Goal: Transaction & Acquisition: Purchase product/service

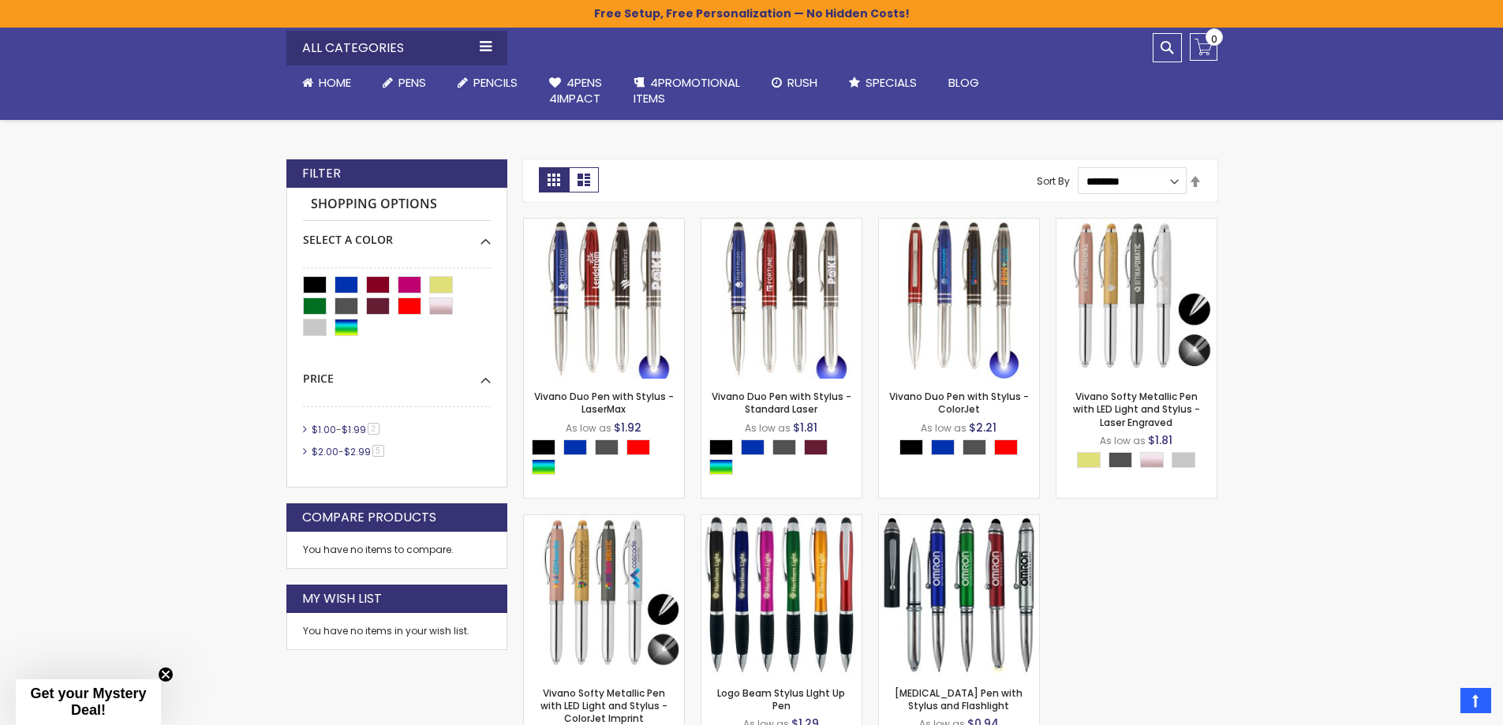
scroll to position [473, 0]
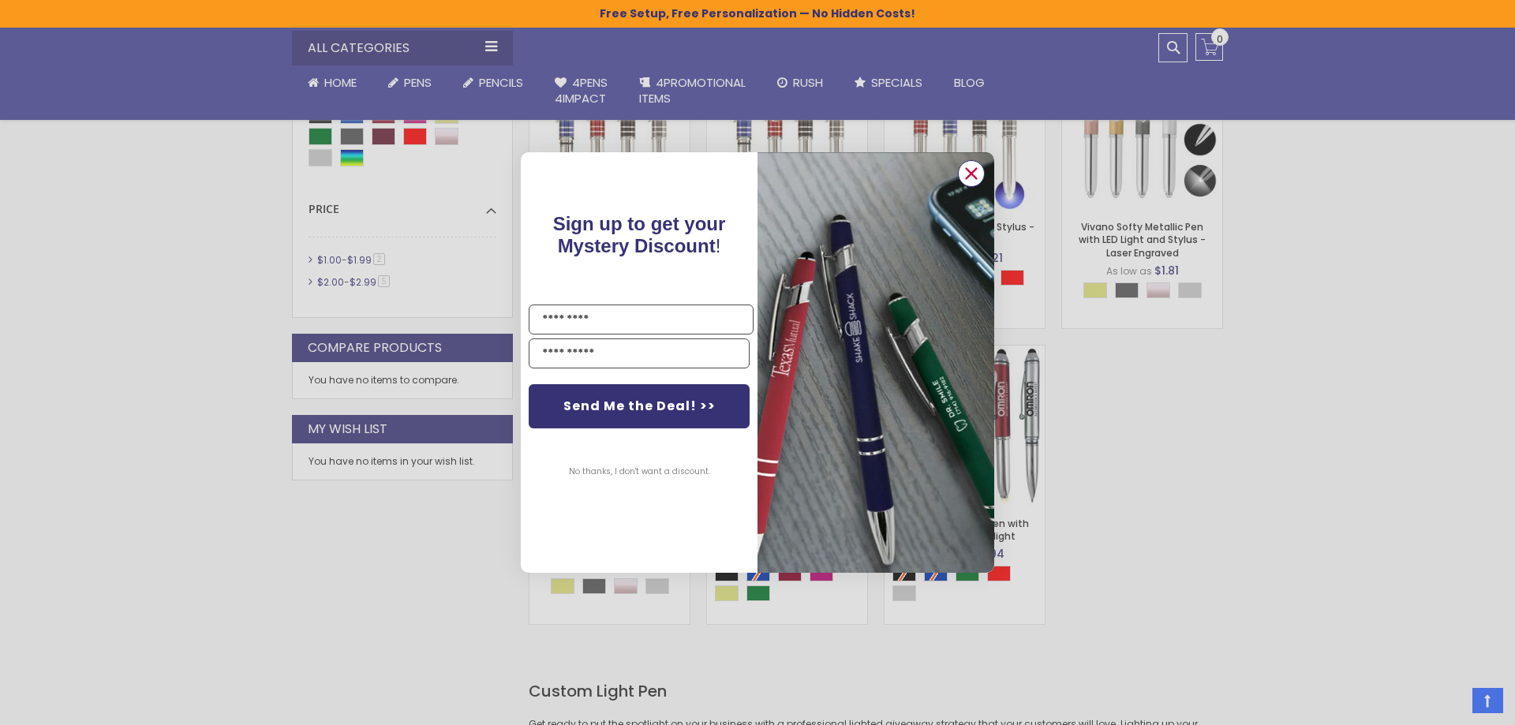
click at [977, 167] on circle "Close dialog" at bounding box center [971, 174] width 24 height 24
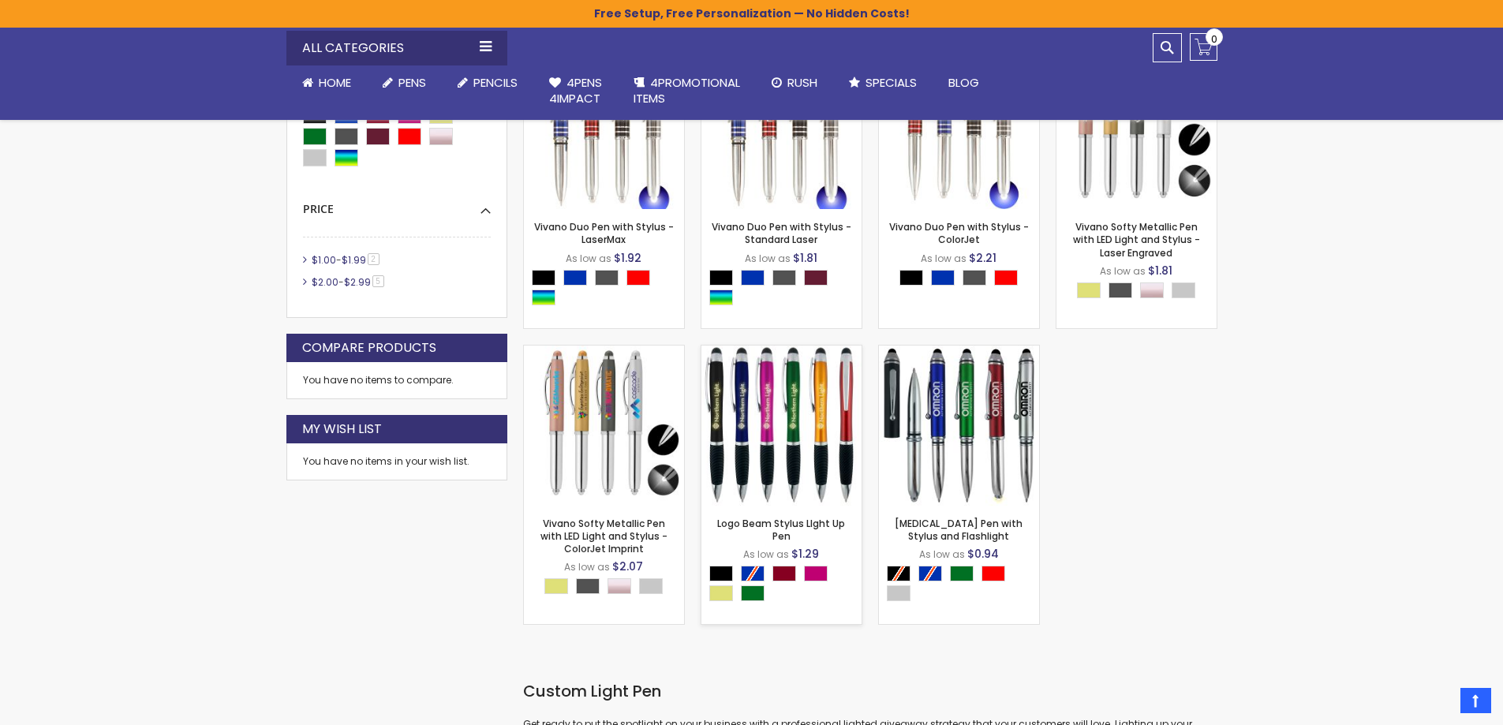
click at [767, 428] on img at bounding box center [781, 426] width 160 height 160
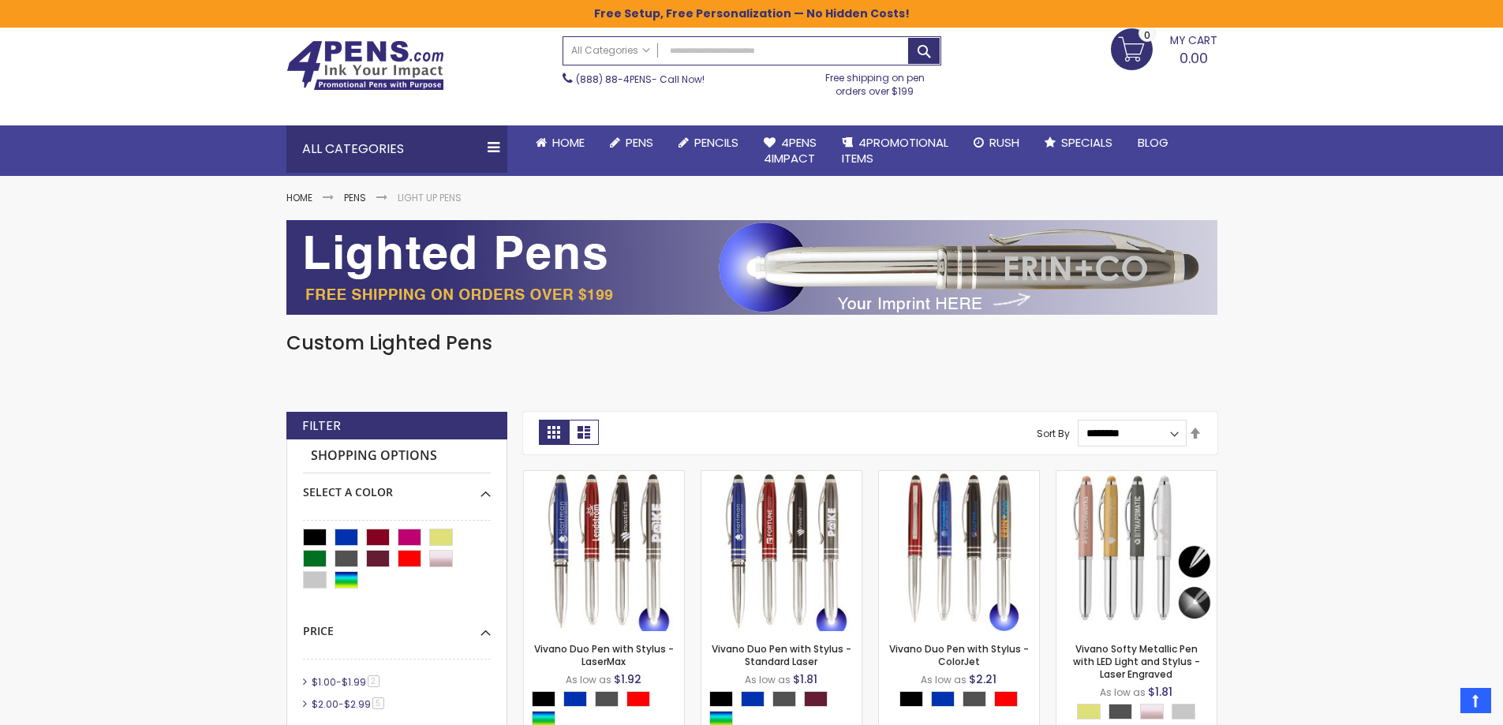
scroll to position [0, 0]
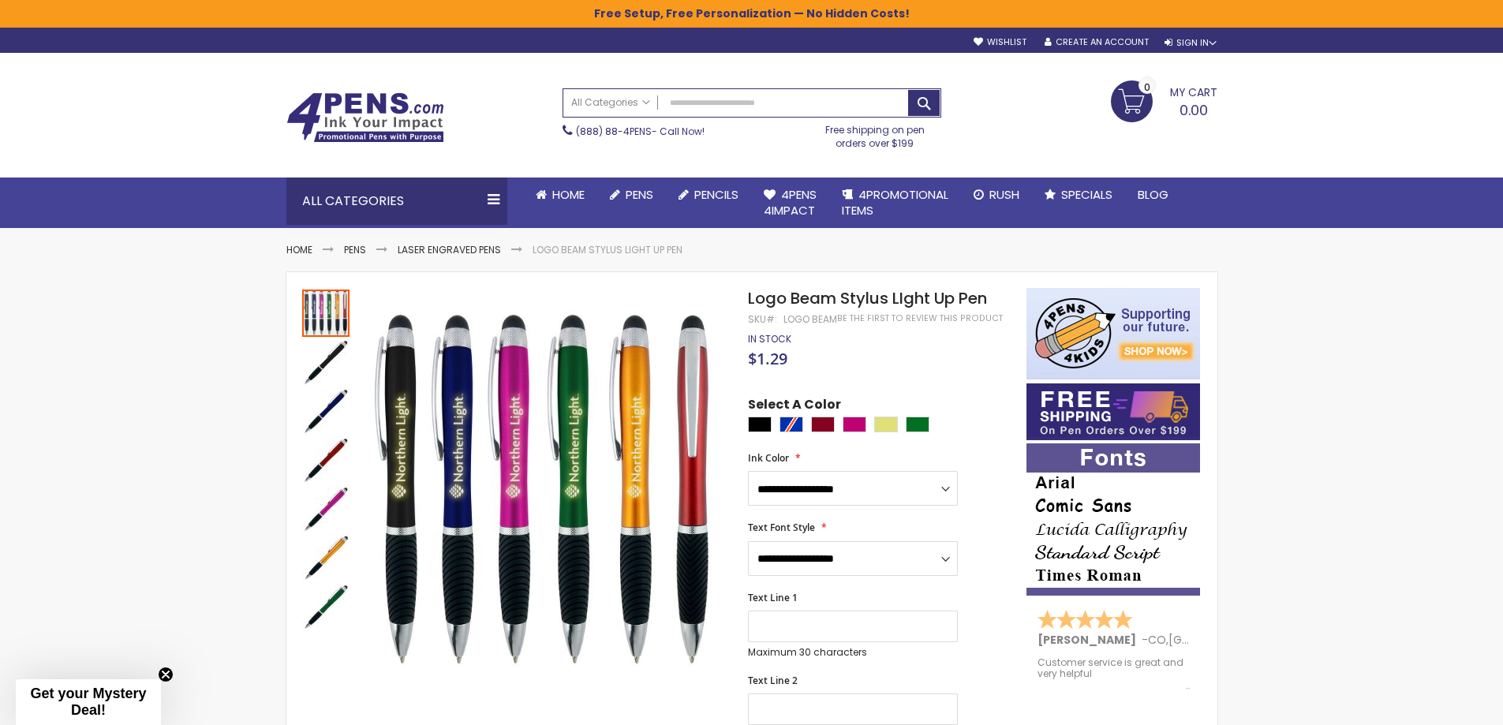
click at [787, 418] on div at bounding box center [883, 427] width 270 height 20
click at [790, 425] on div at bounding box center [883, 427] width 270 height 20
click at [765, 420] on div "Black" at bounding box center [760, 425] width 24 height 16
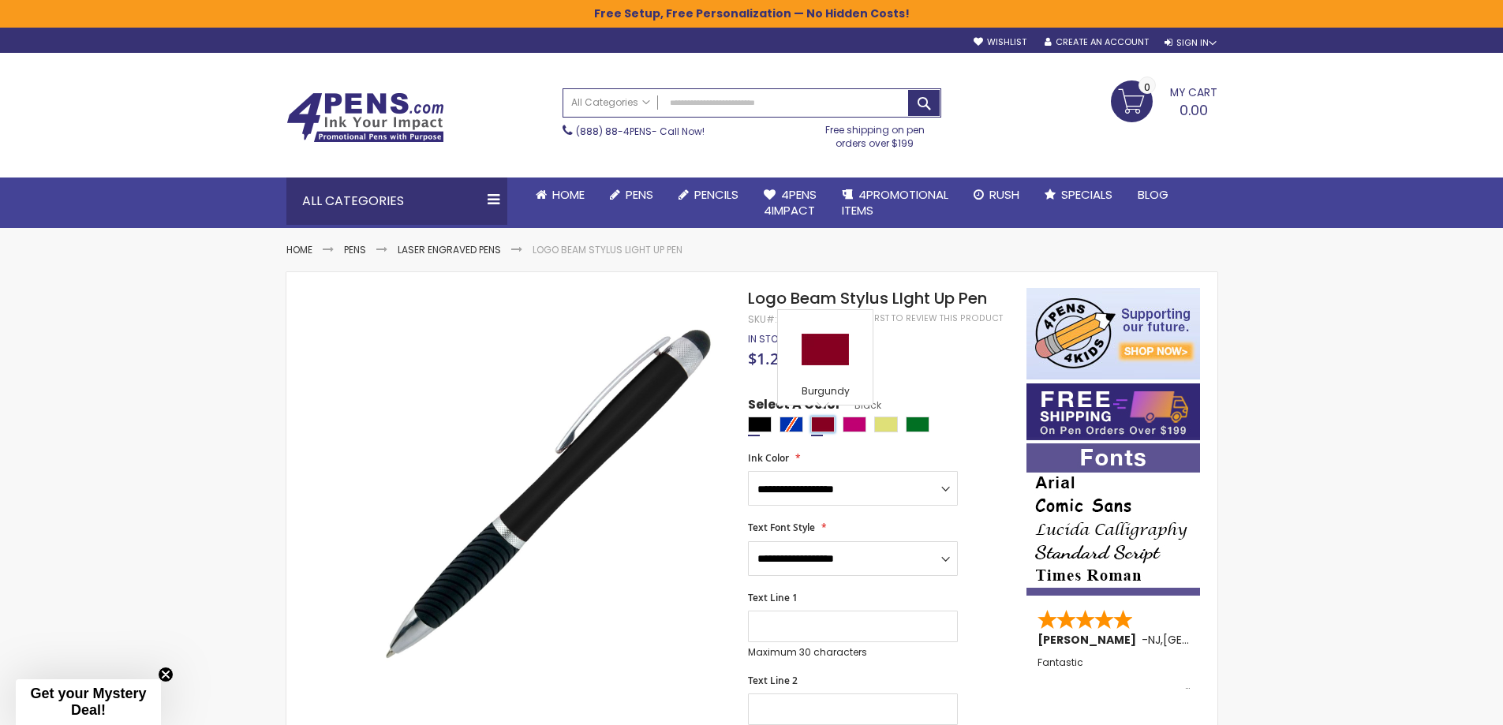
click at [817, 422] on div "Burgundy" at bounding box center [823, 425] width 24 height 16
type input "****"
